Goal: Task Accomplishment & Management: Use online tool/utility

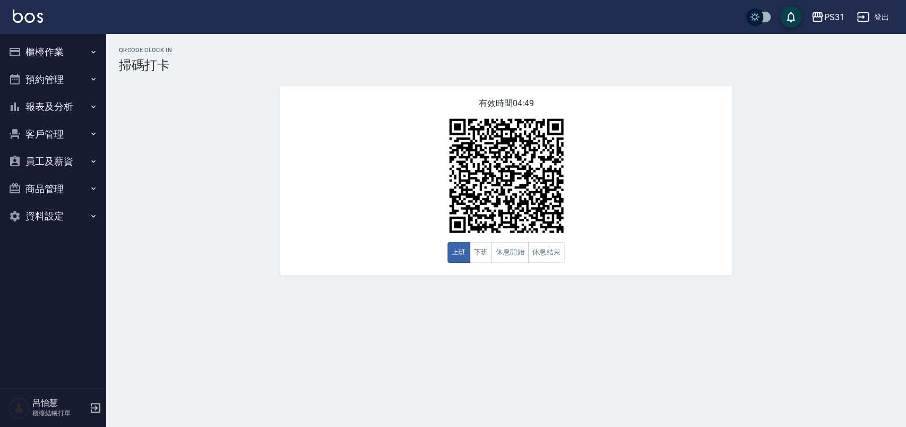
click at [90, 46] on button "櫃檯作業" at bounding box center [53, 52] width 98 height 28
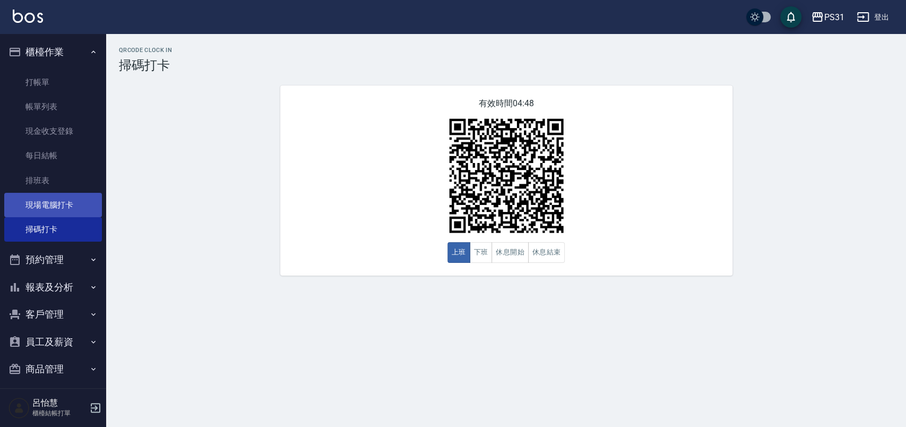
click at [84, 204] on link "現場電腦打卡" at bounding box center [53, 205] width 98 height 24
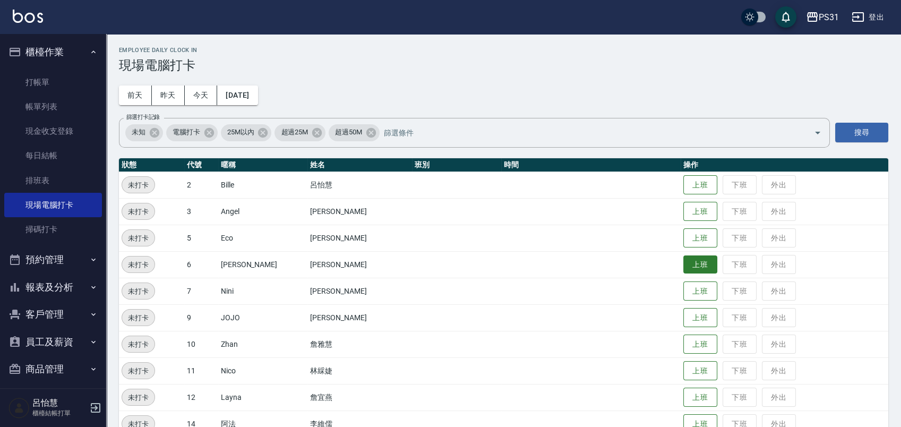
click at [689, 261] on button "上班" at bounding box center [700, 264] width 34 height 19
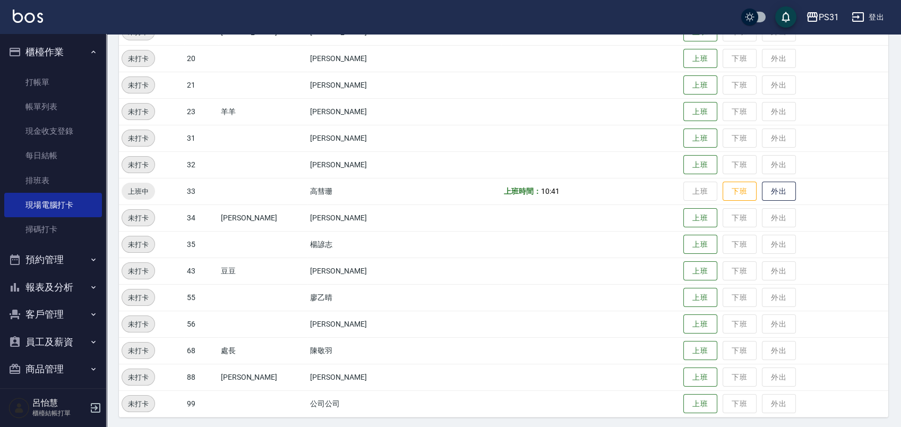
scroll to position [421, 0]
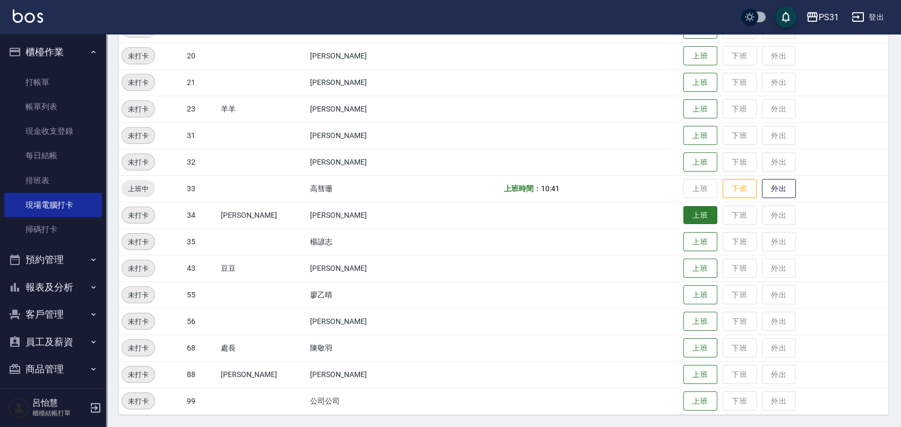
click at [683, 215] on button "上班" at bounding box center [700, 215] width 34 height 19
click at [683, 135] on button "上班" at bounding box center [700, 135] width 34 height 19
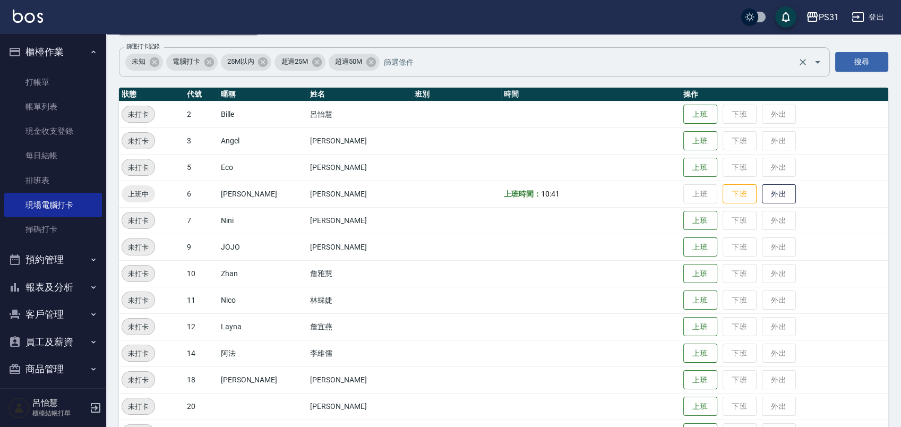
scroll to position [67, 0]
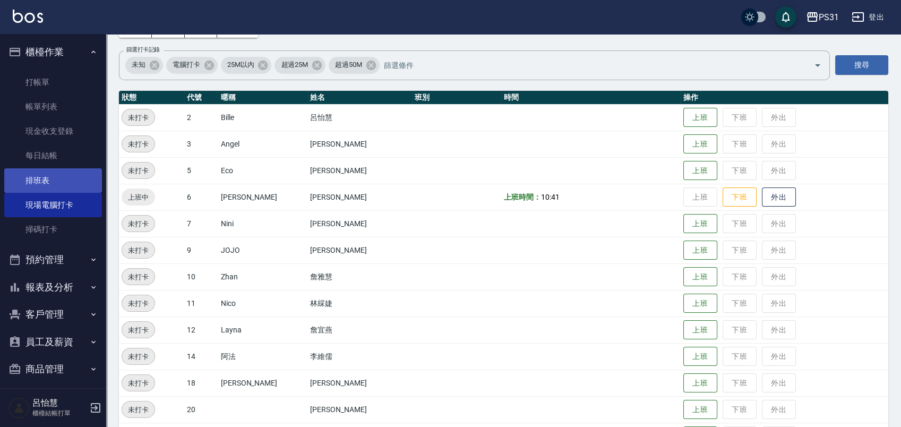
click at [40, 178] on link "排班表" at bounding box center [53, 180] width 98 height 24
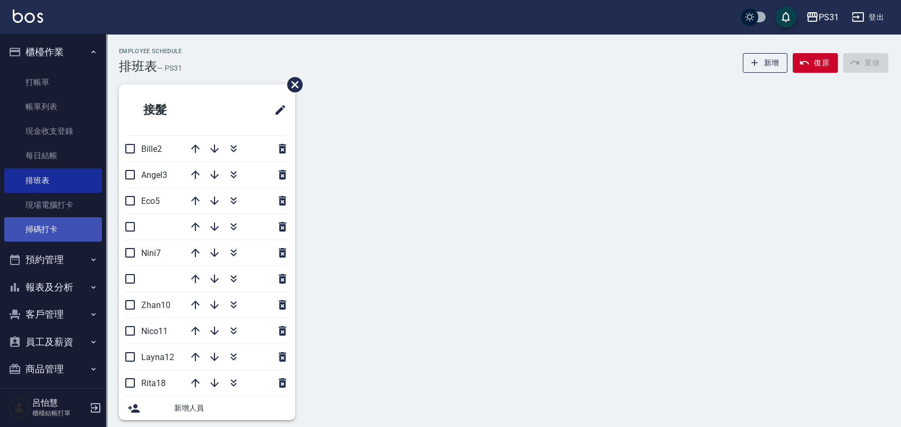
click at [47, 235] on link "掃碼打卡" at bounding box center [53, 229] width 98 height 24
